Goal: Task Accomplishment & Management: Manage account settings

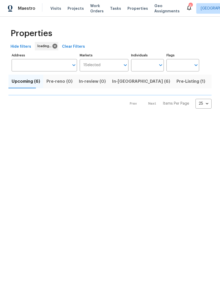
click at [50, 10] on span "Visits" at bounding box center [55, 8] width 11 height 5
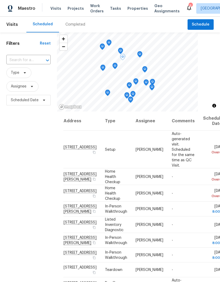
click at [0, 0] on icon at bounding box center [0, 0] width 0 height 0
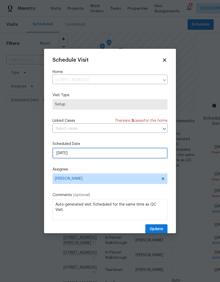
click at [59, 158] on input "[DATE]" at bounding box center [109, 153] width 115 height 11
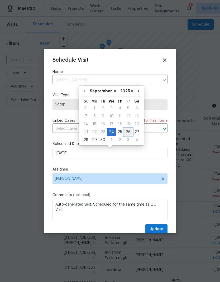
click at [126, 133] on div "26" at bounding box center [128, 131] width 8 height 7
type input "9/26/2025"
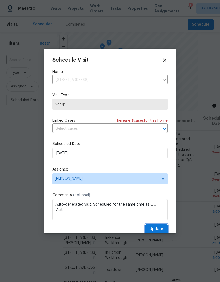
click at [167, 229] on button "Update" at bounding box center [156, 229] width 22 height 10
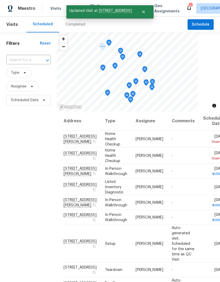
click at [0, 0] on icon at bounding box center [0, 0] width 0 height 0
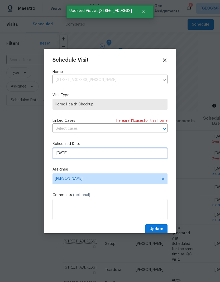
click at [62, 156] on input "9/24/2025" at bounding box center [109, 153] width 115 height 11
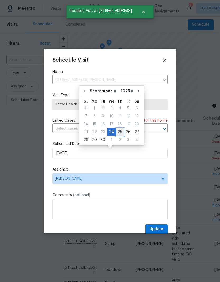
click at [117, 130] on div "25" at bounding box center [120, 131] width 8 height 7
type input "9/25/2025"
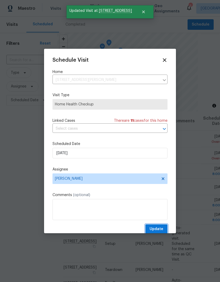
click at [160, 226] on button "Update" at bounding box center [156, 229] width 22 height 10
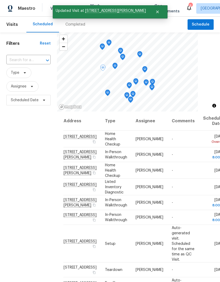
click at [202, 141] on td "Wed, Sep 24 Overdue" at bounding box center [212, 139] width 27 height 17
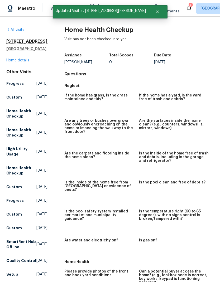
click at [53, 10] on span "Visits" at bounding box center [55, 8] width 11 height 5
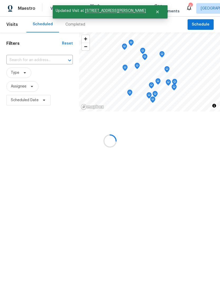
click at [54, 6] on span "Visits" at bounding box center [55, 8] width 11 height 5
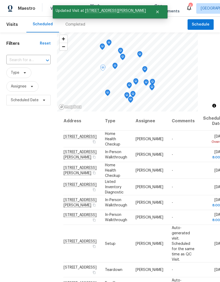
click at [0, 0] on icon at bounding box center [0, 0] width 0 height 0
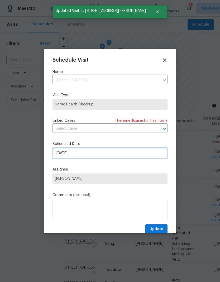
click at [58, 153] on input "9/24/2025" at bounding box center [109, 153] width 115 height 11
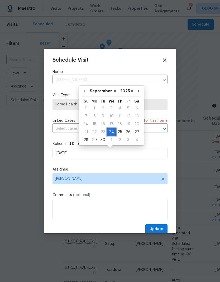
click at [114, 130] on div "21 22 23 24 25 26 27" at bounding box center [111, 132] width 59 height 8
click at [118, 132] on div "25" at bounding box center [120, 131] width 8 height 7
type input "9/25/2025"
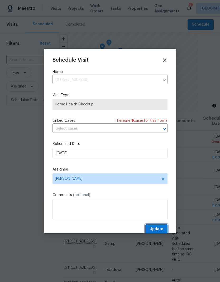
click at [166, 227] on button "Update" at bounding box center [156, 229] width 22 height 10
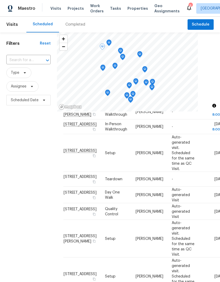
scroll to position [91, 0]
